Goal: Task Accomplishment & Management: Use online tool/utility

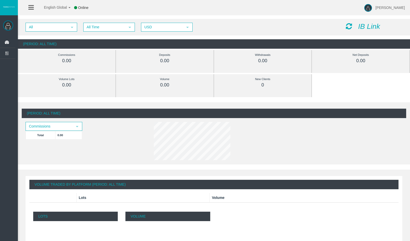
click at [359, 27] on icon "IB Link" at bounding box center [369, 26] width 22 height 8
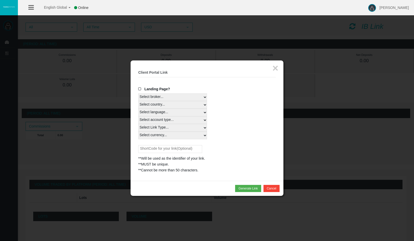
click at [149, 97] on select "Select broker... T4Trade" at bounding box center [172, 97] width 69 height 8
click at [138, 93] on select "Select broker... T4Trade" at bounding box center [172, 97] width 69 height 8
click at [159, 106] on select "Select country... Rest of the World" at bounding box center [172, 105] width 69 height 8
select select
click at [138, 101] on select "Select country... Rest of the World" at bounding box center [172, 105] width 69 height 8
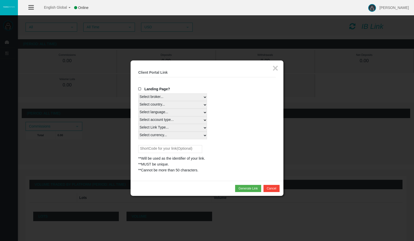
click at [162, 114] on select "Select language... English Japanese Chinese Portuguese Spanish Czech German Fre…" at bounding box center [172, 113] width 69 height 8
select select
click at [138, 109] on select "Select language... English Japanese Chinese Portuguese Spanish Czech German Fre…" at bounding box center [172, 113] width 69 height 8
click at [162, 122] on select "Select account type... All Platforms Trade Copy MT4 LiveFloatingSpreadAccount M…" at bounding box center [172, 120] width 69 height 8
select select
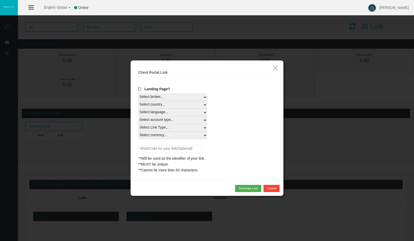
click at [138, 116] on select "Select account type... All Platforms Trade Copy MT4 LiveFloatingSpreadAccount M…" at bounding box center [172, 120] width 69 height 8
click at [168, 129] on select "Select Link Type... Real" at bounding box center [172, 128] width 69 height 8
select select "Real"
click at [138, 124] on select "Select Link Type... Real" at bounding box center [172, 128] width 69 height 8
click at [165, 135] on select "Select currency... All Currencies" at bounding box center [172, 136] width 69 height 8
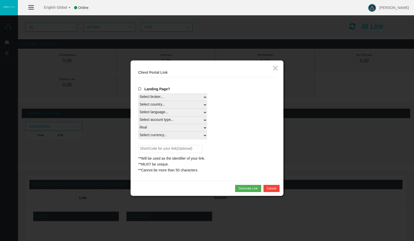
select select "All Currencies"
click at [138, 132] on select "Select currency... All Currencies" at bounding box center [172, 136] width 69 height 8
click at [169, 149] on input "text" at bounding box center [170, 149] width 64 height 8
click at [248, 178] on div "× Client Portal Link Create client link Create partner link Your links Master I…" at bounding box center [206, 121] width 153 height 121
click at [248, 188] on button "Generate Link" at bounding box center [248, 188] width 26 height 7
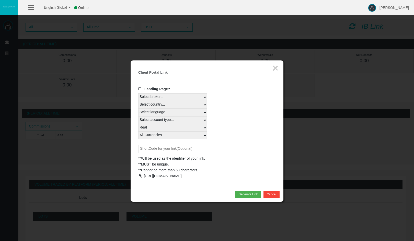
click at [140, 177] on div at bounding box center [140, 176] width 5 height 4
